Goal: Transaction & Acquisition: Purchase product/service

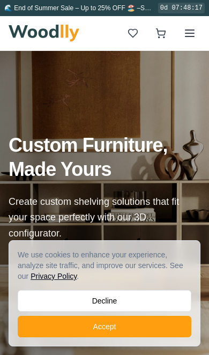
click at [35, 295] on button "Decline" at bounding box center [105, 300] width 174 height 21
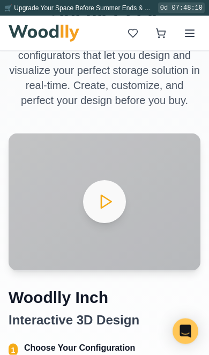
scroll to position [424, 0]
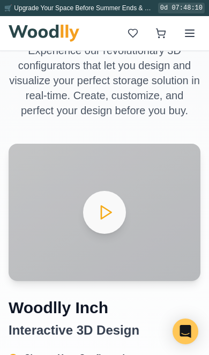
click at [187, 38] on icon at bounding box center [189, 33] width 13 height 13
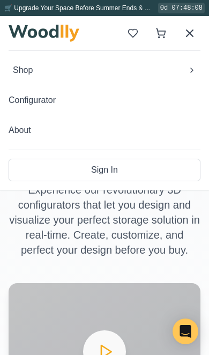
click at [33, 70] on span "Shop" at bounding box center [23, 70] width 20 height 13
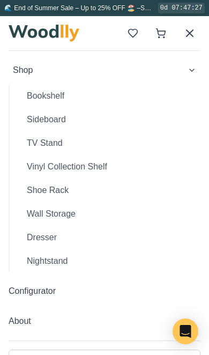
click at [37, 142] on button "TV Stand" at bounding box center [109, 142] width 182 height 21
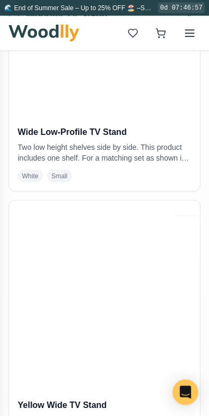
scroll to position [1424, 0]
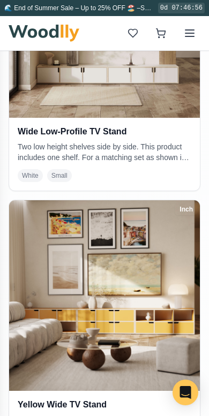
click at [25, 169] on span "White" at bounding box center [30, 175] width 25 height 13
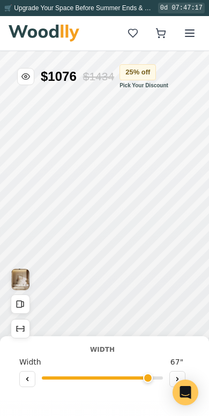
type input "67"
click at [137, 72] on button "25 % off" at bounding box center [137, 72] width 36 height 16
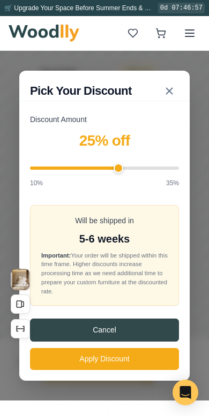
click at [145, 354] on button "Apply Discount" at bounding box center [104, 359] width 149 height 22
